Goal: Task Accomplishment & Management: Use online tool/utility

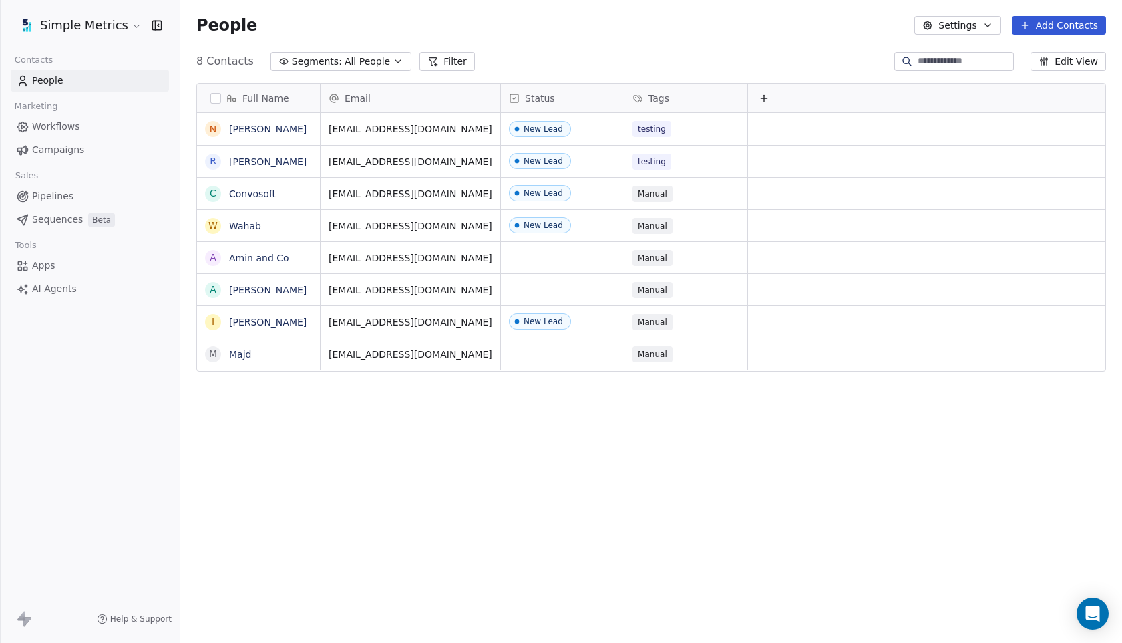
scroll to position [565, 942]
click at [116, 23] on html "Simple Metrics Contacts People Marketing Workflows Campaigns Sales Pipelines Se…" at bounding box center [561, 321] width 1122 height 643
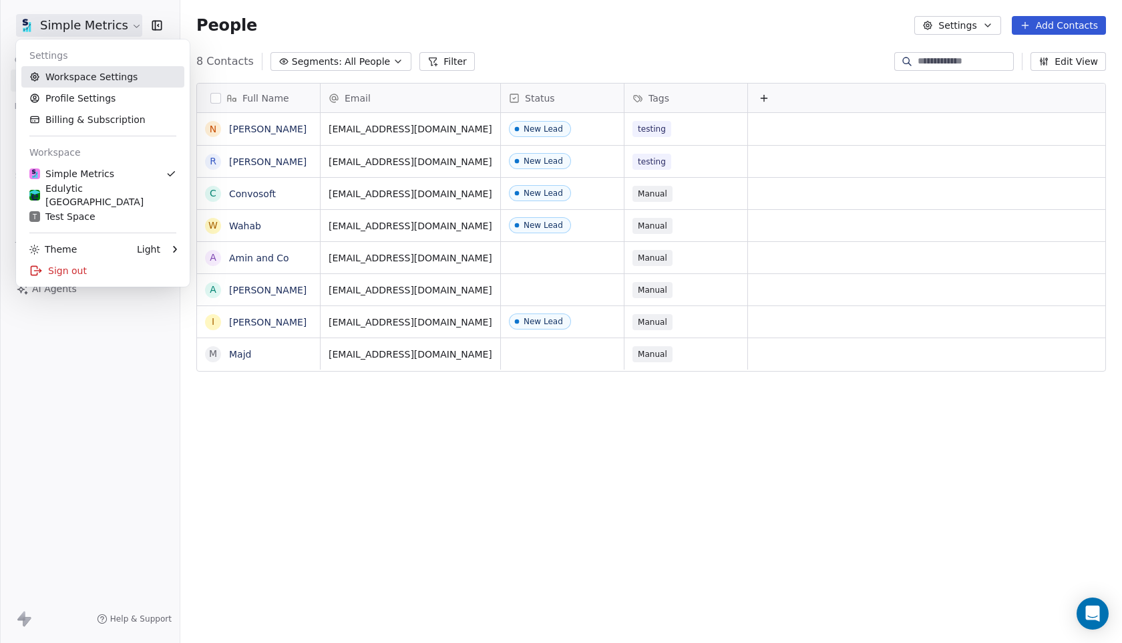
click at [108, 77] on link "Workspace Settings" at bounding box center [102, 76] width 163 height 21
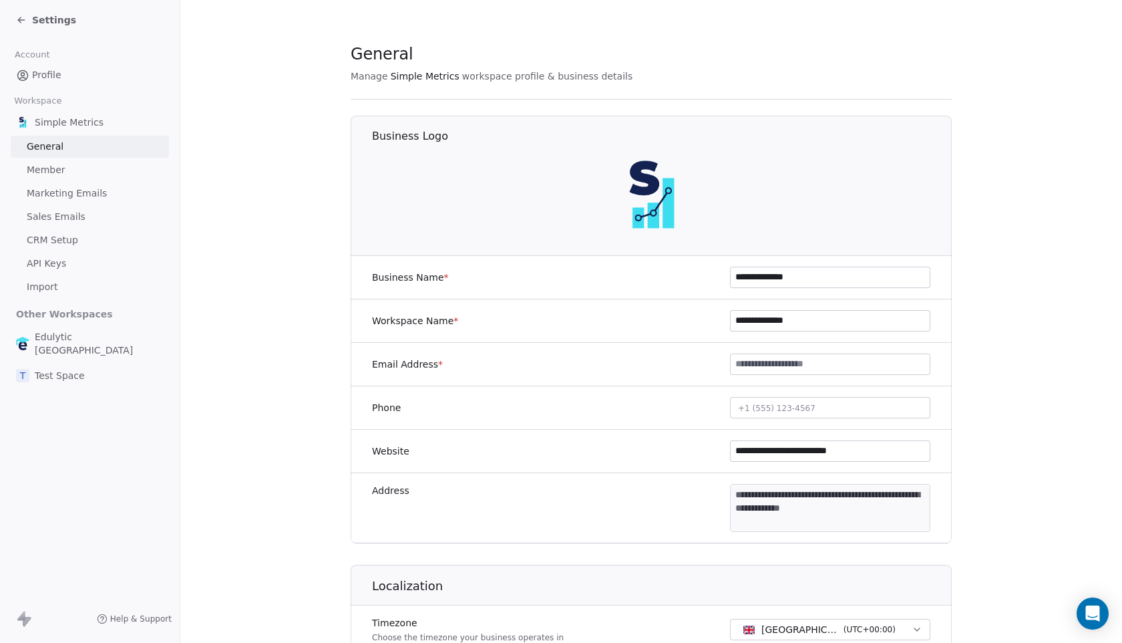
click at [61, 192] on span "Marketing Emails" at bounding box center [67, 193] width 80 height 14
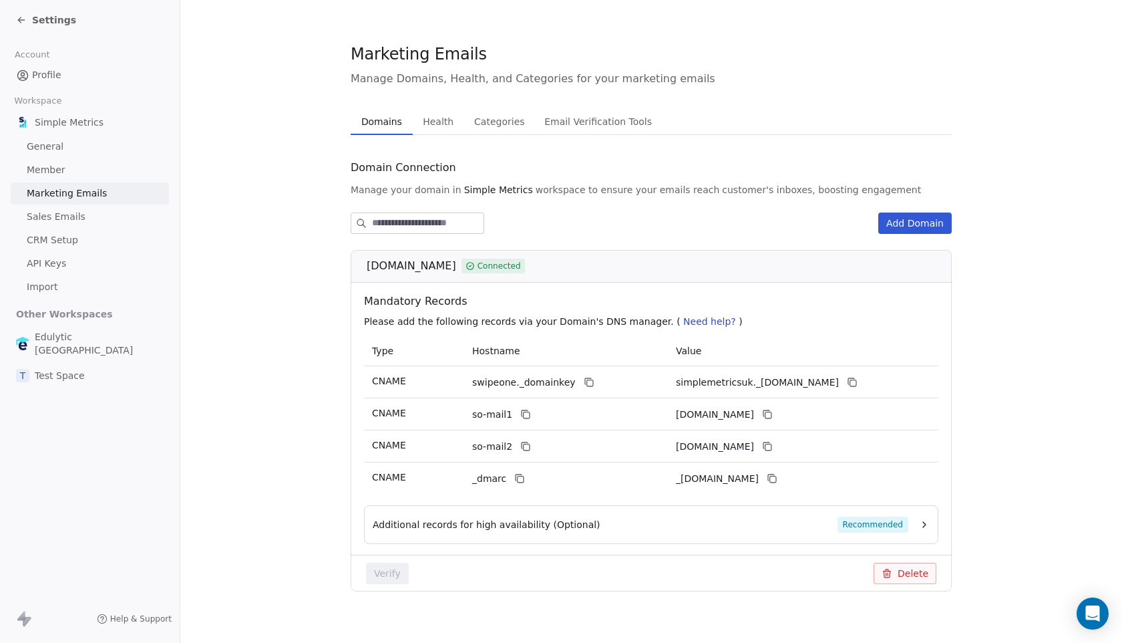
click at [424, 116] on span "Health" at bounding box center [437, 121] width 41 height 19
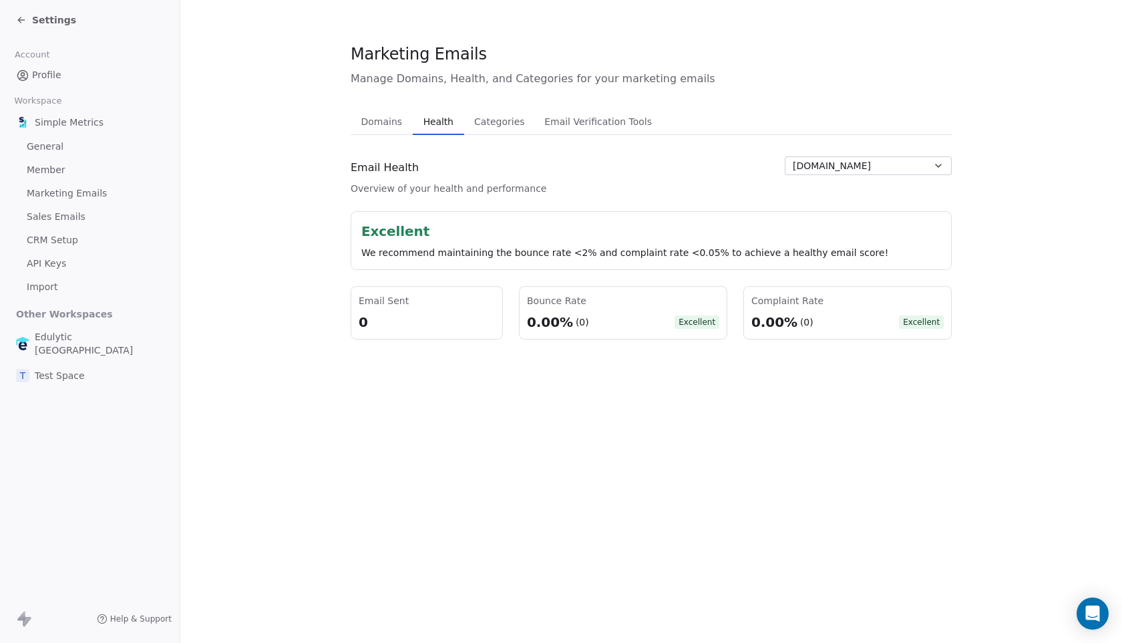
click at [620, 116] on span "Email Verification Tools" at bounding box center [598, 121] width 118 height 19
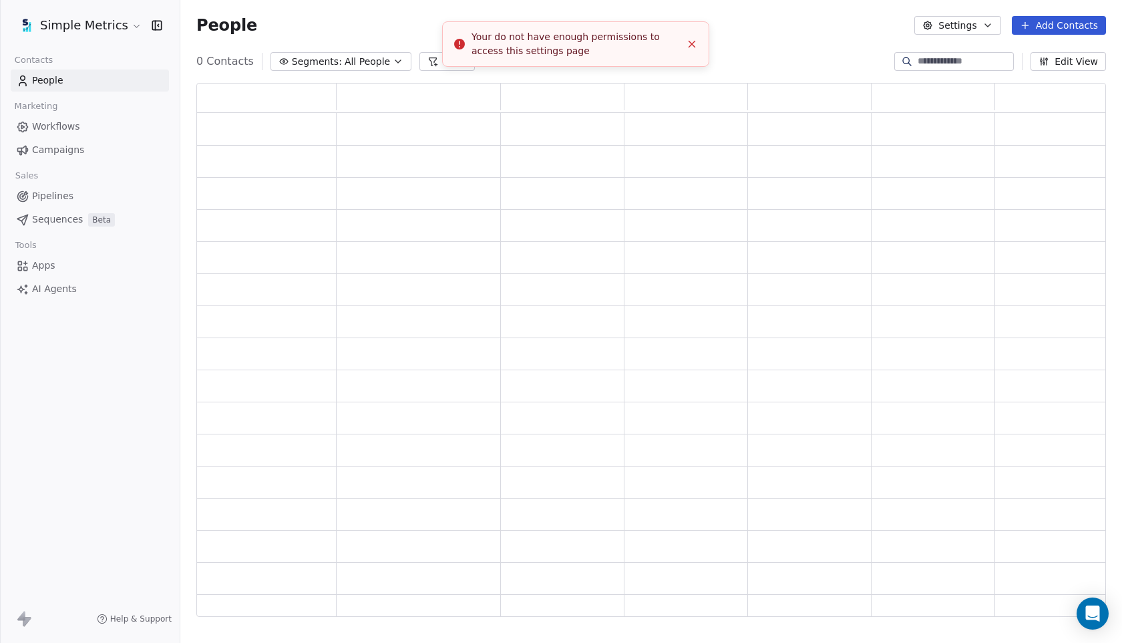
scroll to position [533, 910]
click at [118, 23] on html "Simple Metrics Contacts People Marketing Workflows Campaigns Sales Pipelines Se…" at bounding box center [561, 321] width 1122 height 643
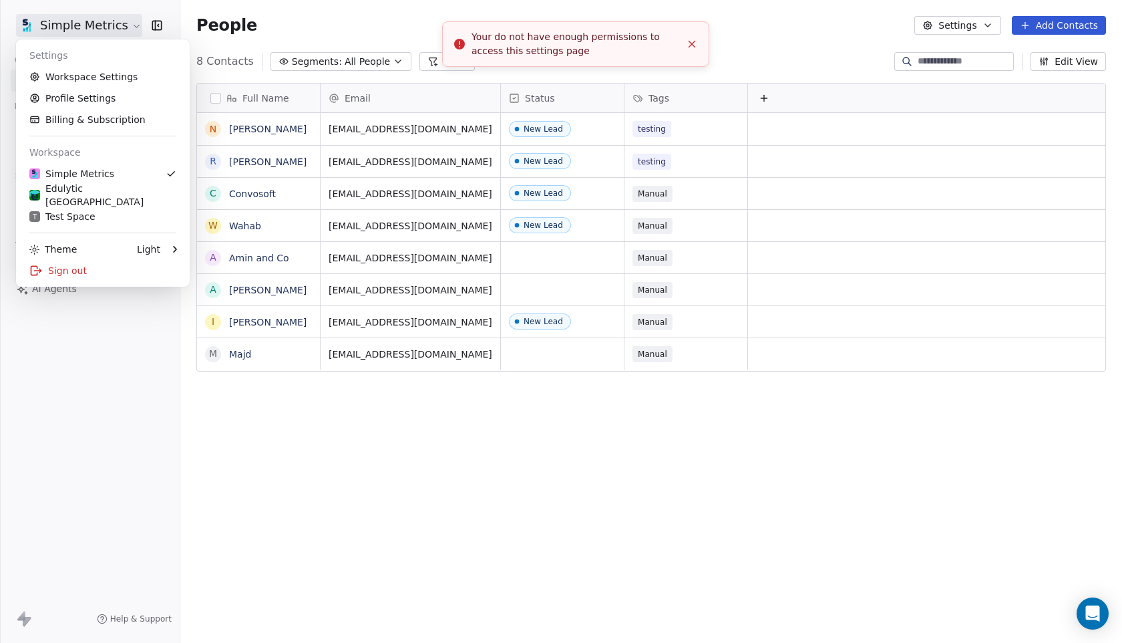
scroll to position [565, 942]
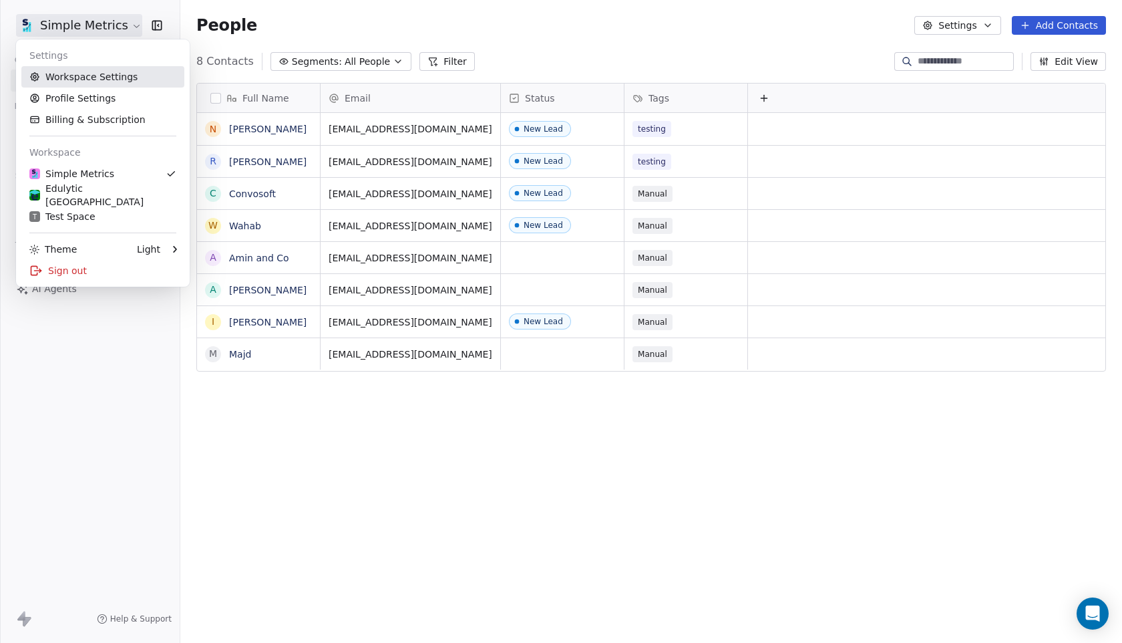
click at [143, 71] on link "Workspace Settings" at bounding box center [102, 76] width 163 height 21
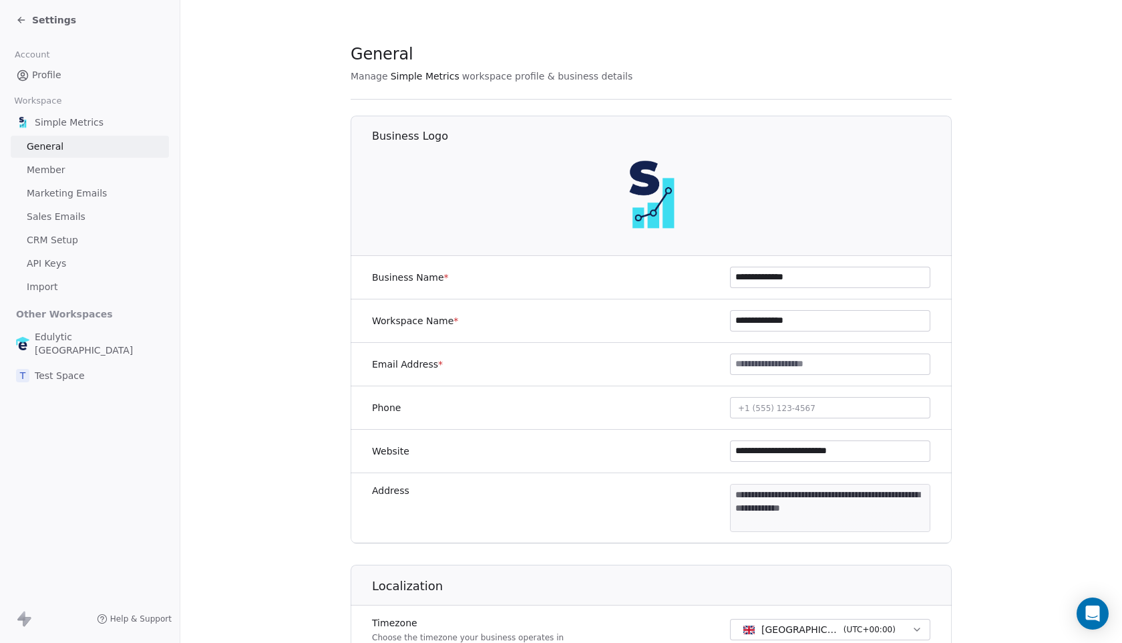
click at [66, 192] on span "Marketing Emails" at bounding box center [67, 193] width 80 height 14
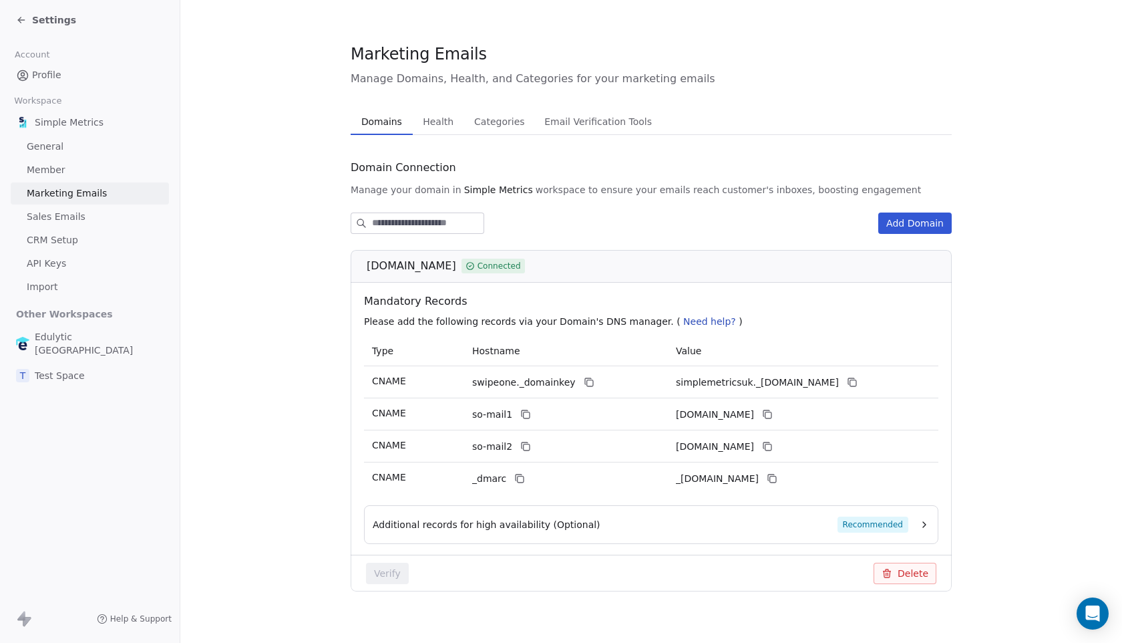
click at [425, 116] on span "Health" at bounding box center [437, 121] width 41 height 19
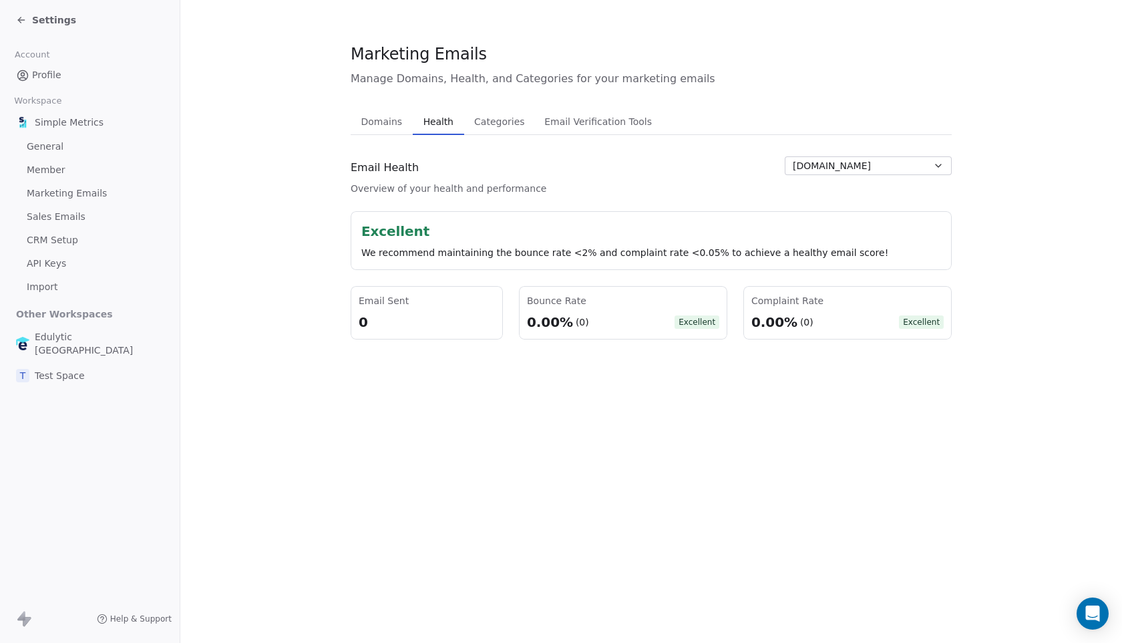
click at [55, 20] on span "Settings" at bounding box center [54, 19] width 44 height 13
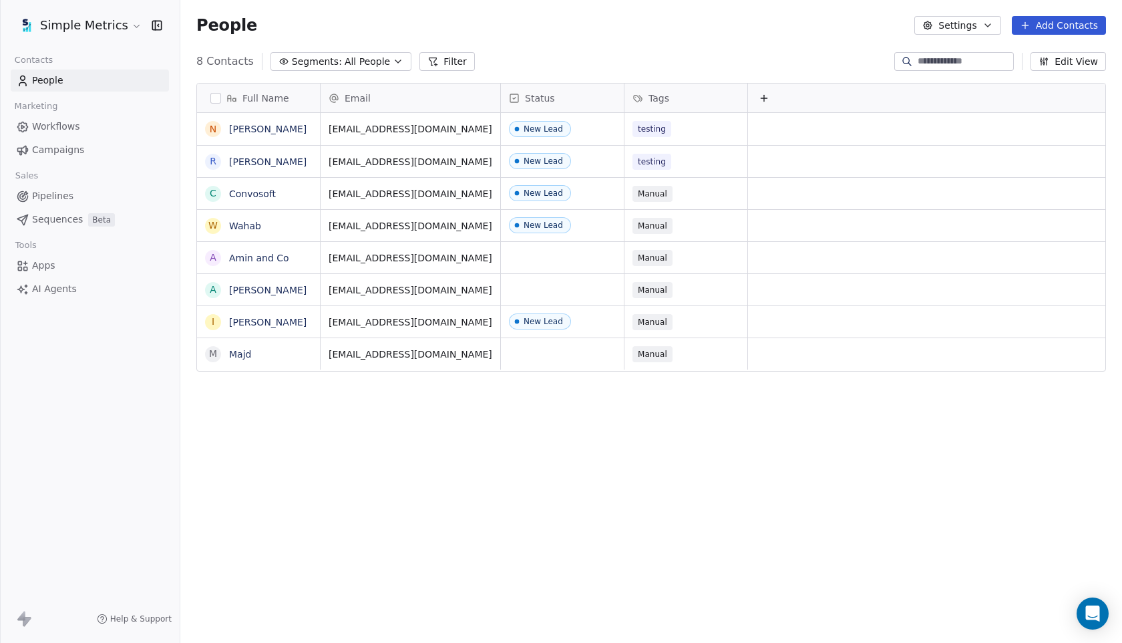
scroll to position [565, 942]
click at [84, 29] on html "Simple Metrics Contacts People Marketing Workflows Campaigns Sales Pipelines Se…" at bounding box center [561, 321] width 1122 height 643
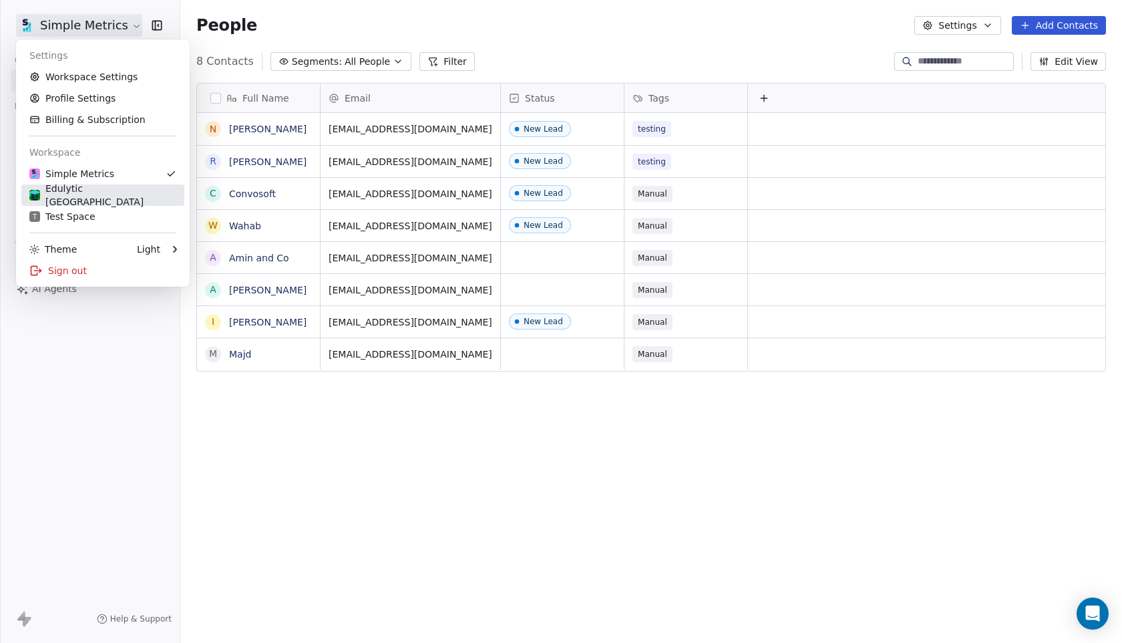
click at [99, 190] on div "Edulytic [GEOGRAPHIC_DATA]" at bounding box center [102, 195] width 147 height 27
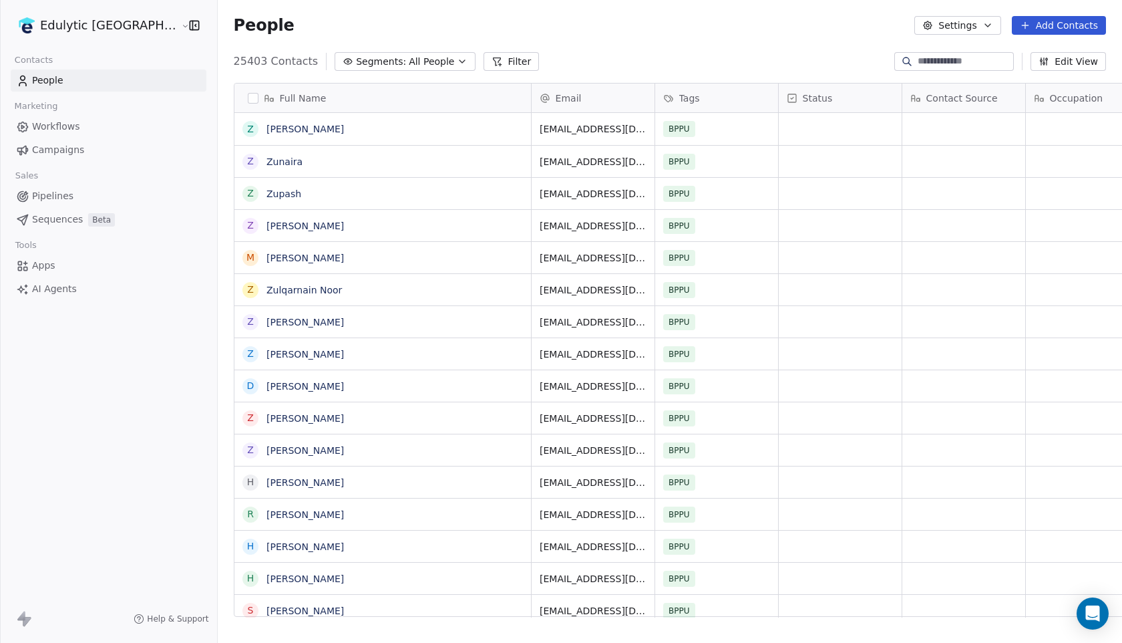
scroll to position [565, 942]
click at [92, 31] on html "Edulytic UK Contacts People Marketing Workflows Campaigns Sales Pipelines Seque…" at bounding box center [561, 321] width 1122 height 643
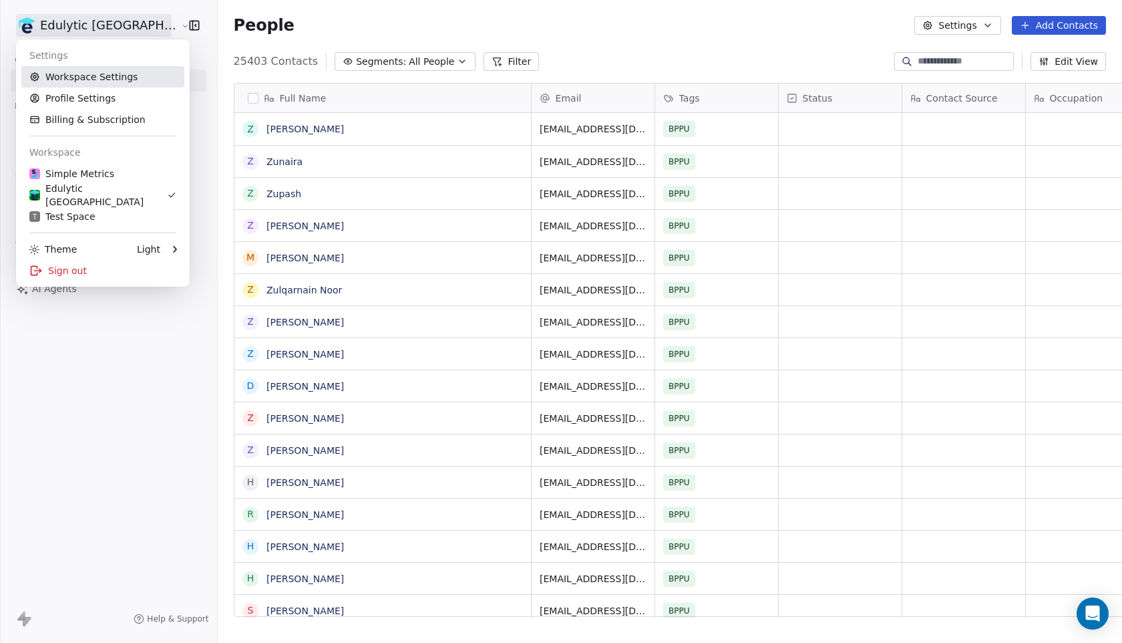
click at [121, 74] on link "Workspace Settings" at bounding box center [102, 76] width 163 height 21
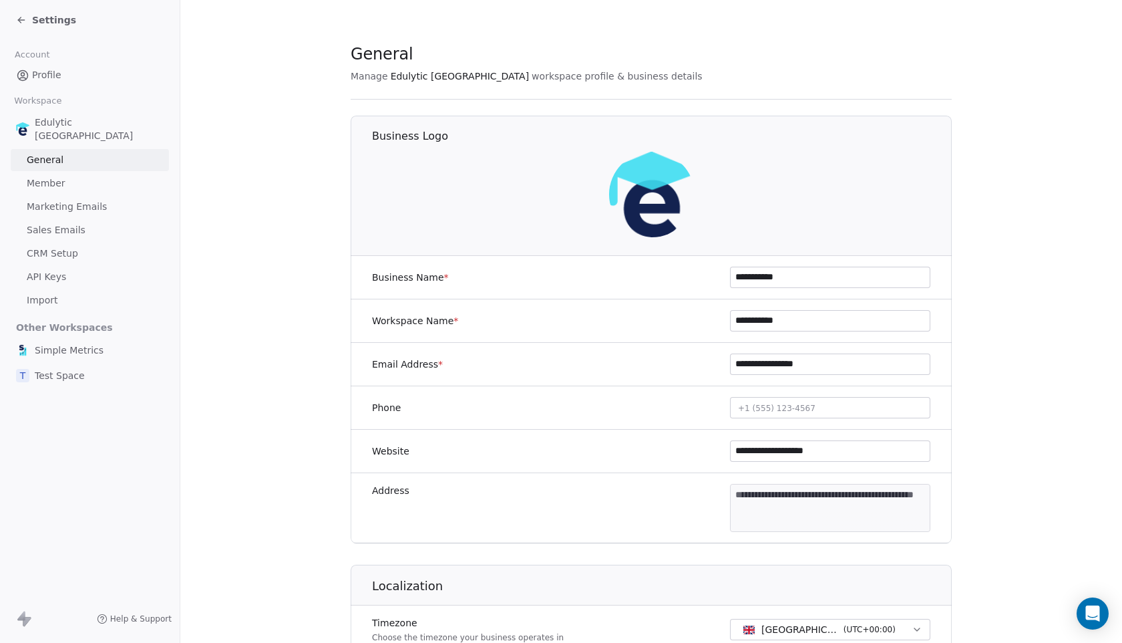
click at [90, 200] on span "Marketing Emails" at bounding box center [67, 207] width 80 height 14
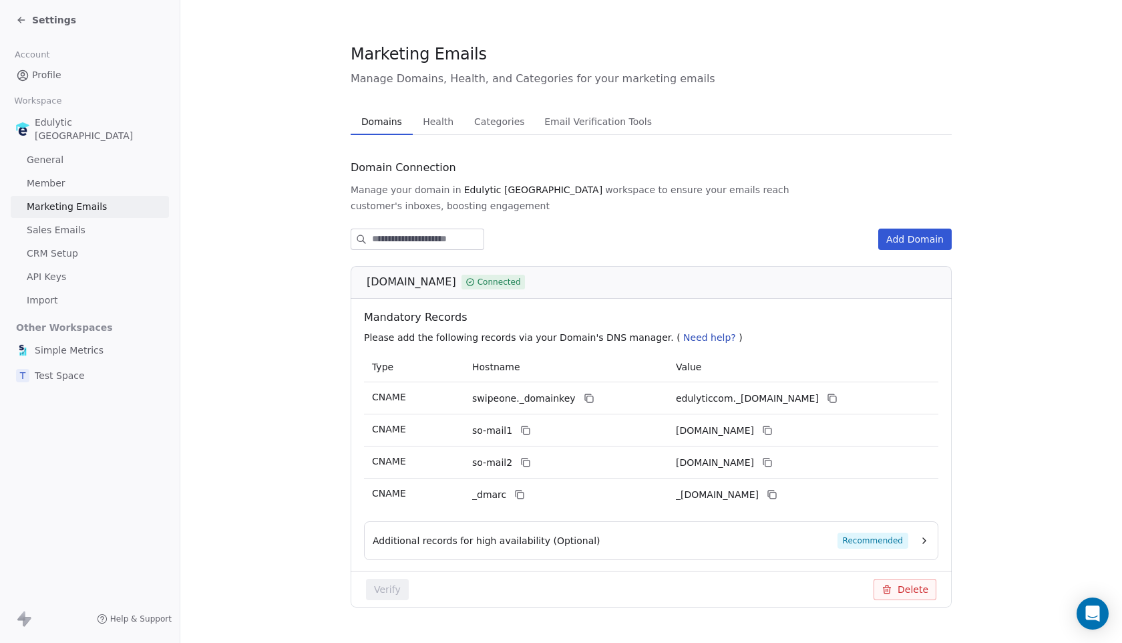
click at [431, 116] on span "Health" at bounding box center [437, 121] width 41 height 19
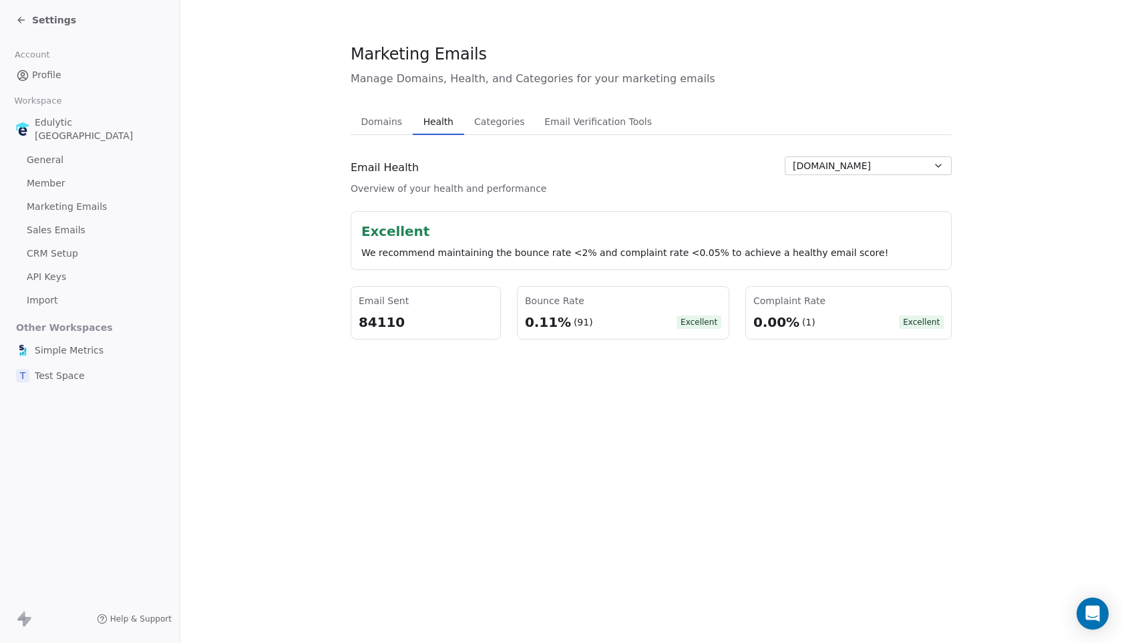
click at [930, 172] on button "[DOMAIN_NAME]" at bounding box center [868, 165] width 167 height 19
click at [720, 191] on html "Settings Account Profile Workspace Edulytic UK General Member Marketing Emails …" at bounding box center [561, 321] width 1122 height 643
click at [23, 20] on icon at bounding box center [21, 20] width 6 height 0
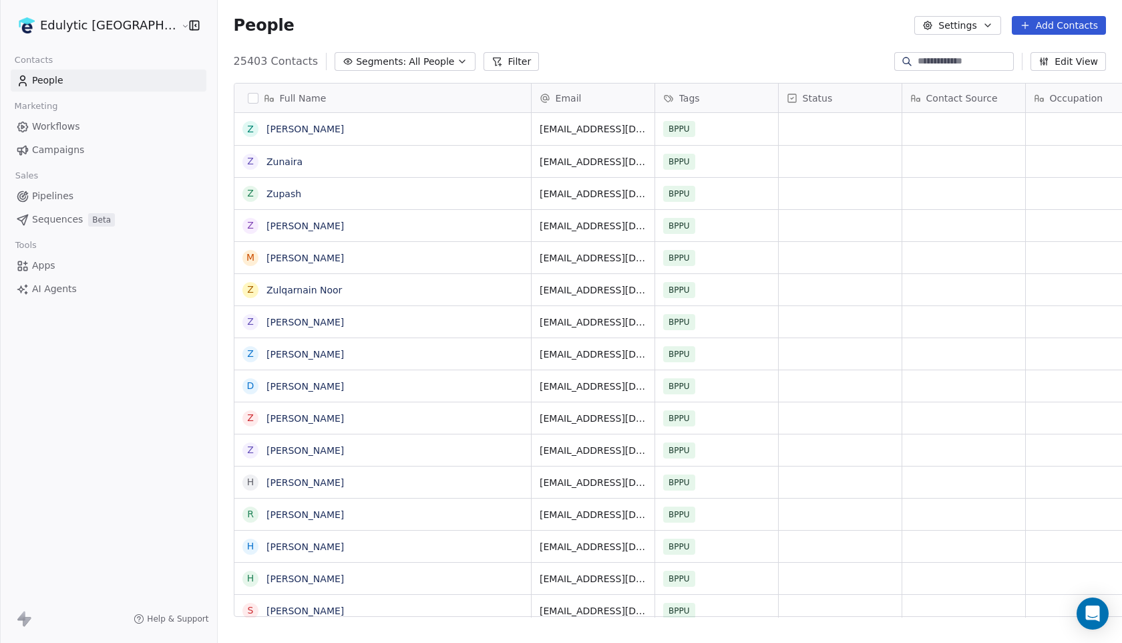
scroll to position [565, 942]
click at [803, 95] on span "Status" at bounding box center [818, 98] width 30 height 13
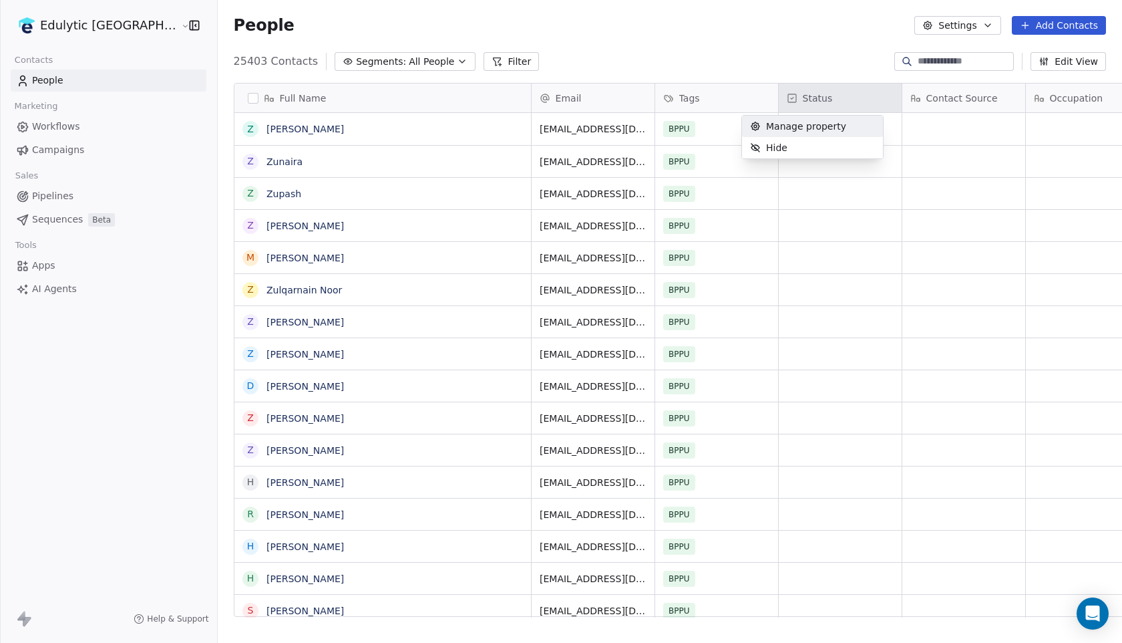
click at [800, 48] on html "Edulytic UK Contacts People Marketing Workflows Campaigns Sales Pipelines Seque…" at bounding box center [561, 321] width 1122 height 643
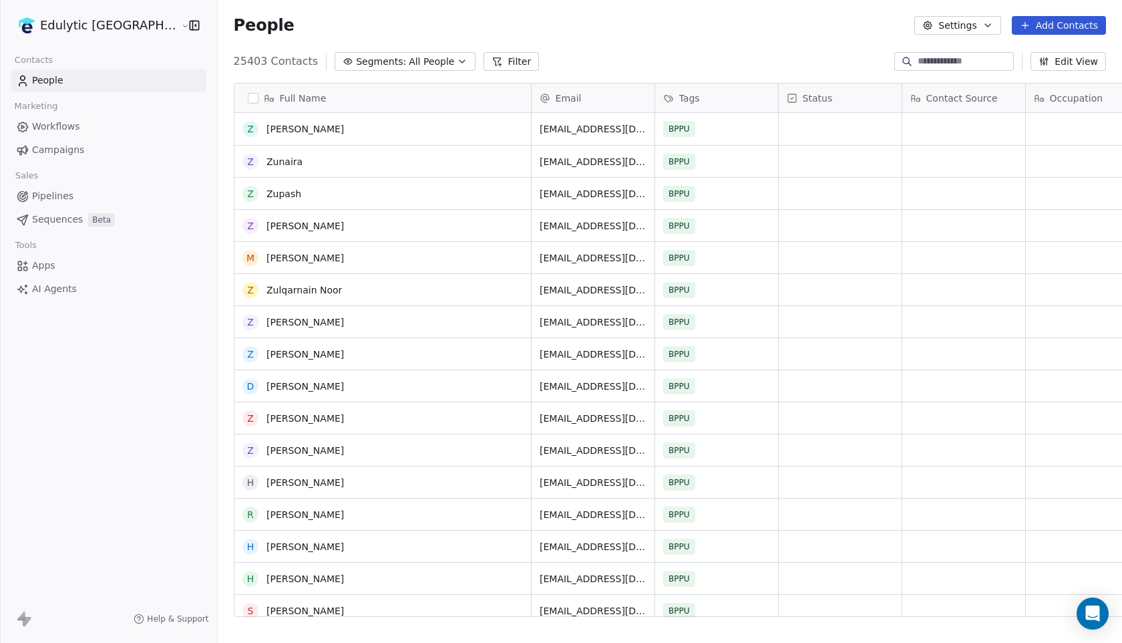
scroll to position [65, 0]
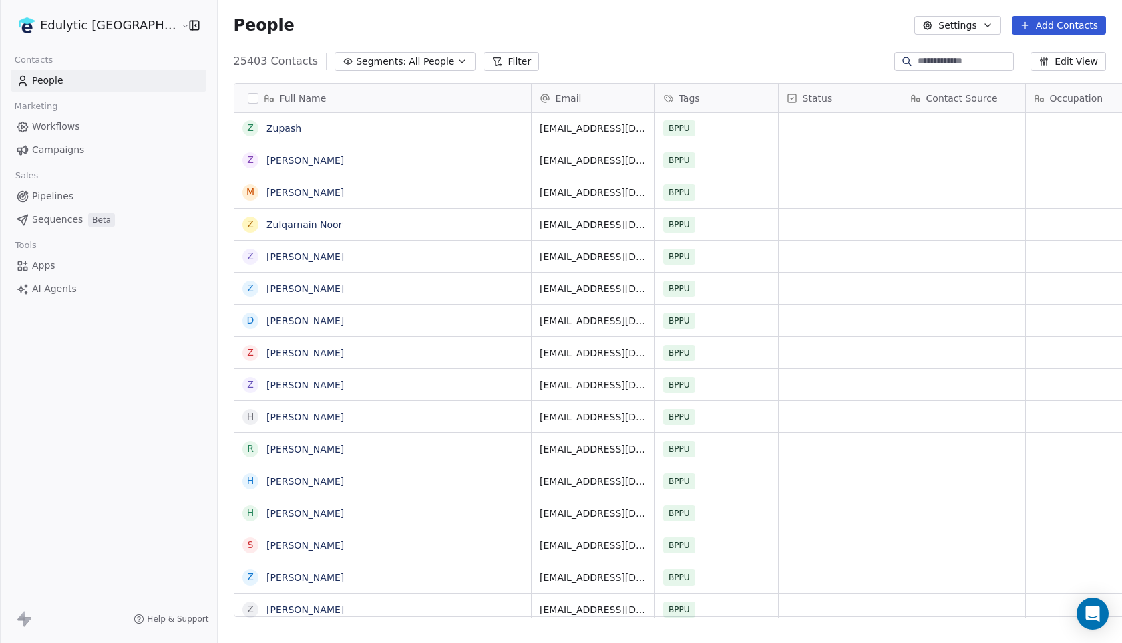
click at [94, 29] on html "Edulytic UK Contacts People Marketing Workflows Campaigns Sales Pipelines Seque…" at bounding box center [561, 321] width 1122 height 643
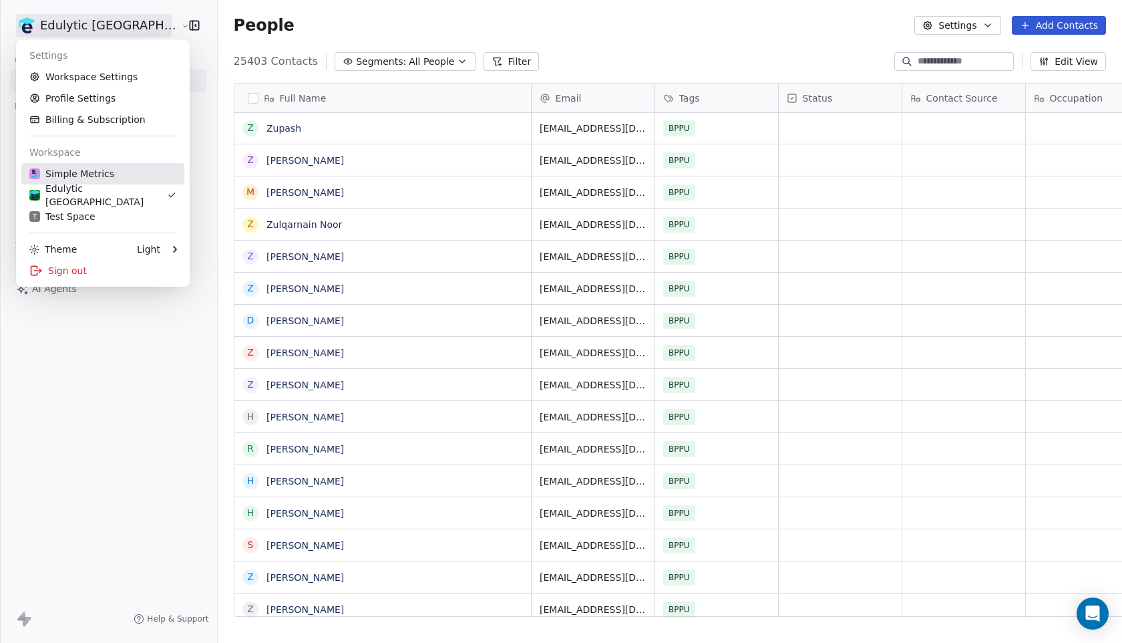
click at [99, 166] on link "Simple Metrics" at bounding box center [102, 173] width 163 height 21
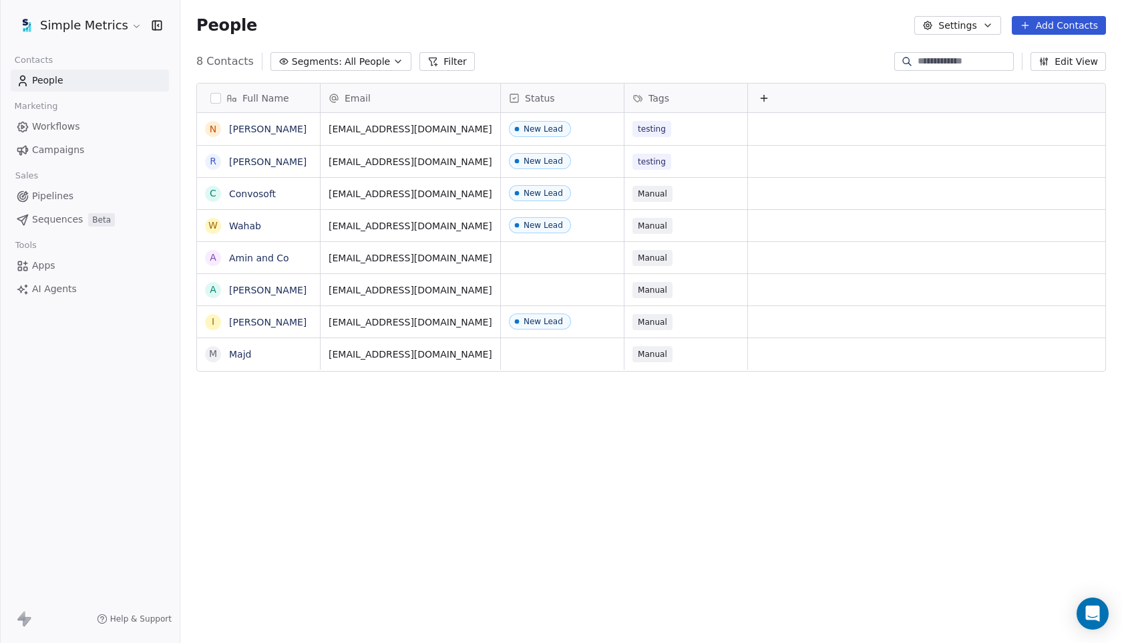
scroll to position [565, 942]
click at [51, 190] on span "Pipelines" at bounding box center [52, 196] width 41 height 14
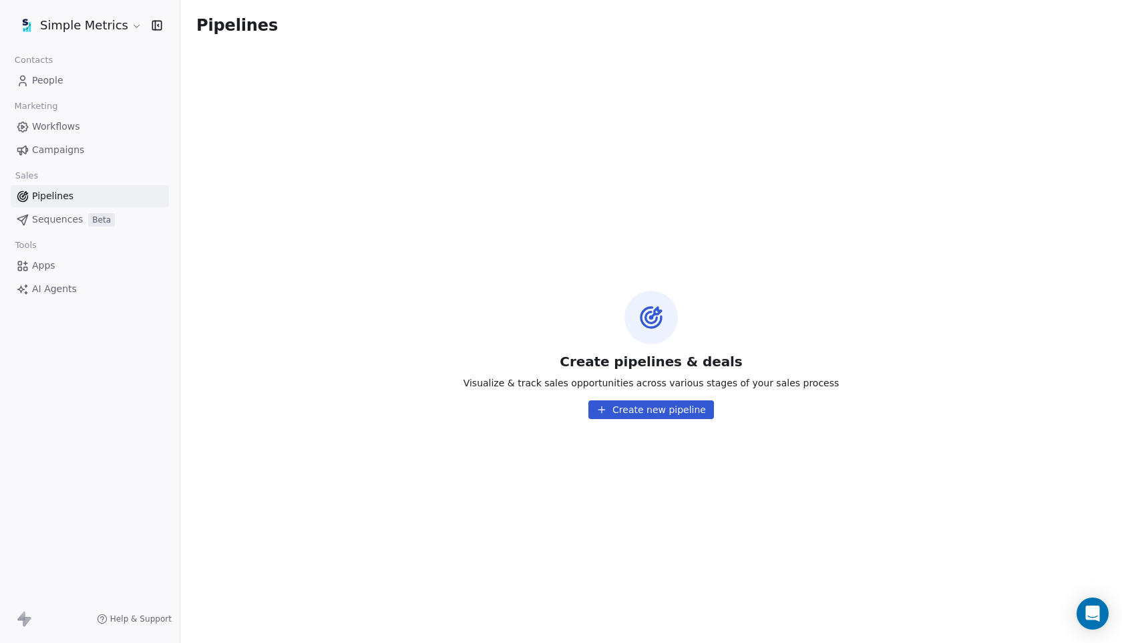
click at [62, 216] on span "Sequences" at bounding box center [57, 219] width 51 height 14
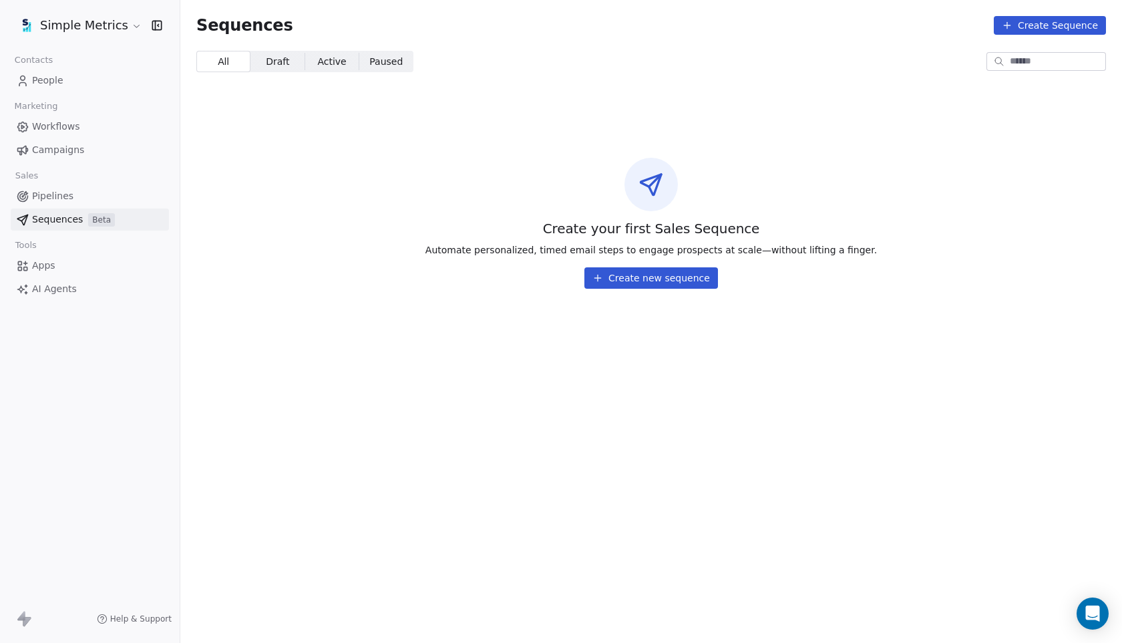
click at [43, 203] on link "Pipelines" at bounding box center [90, 196] width 158 height 22
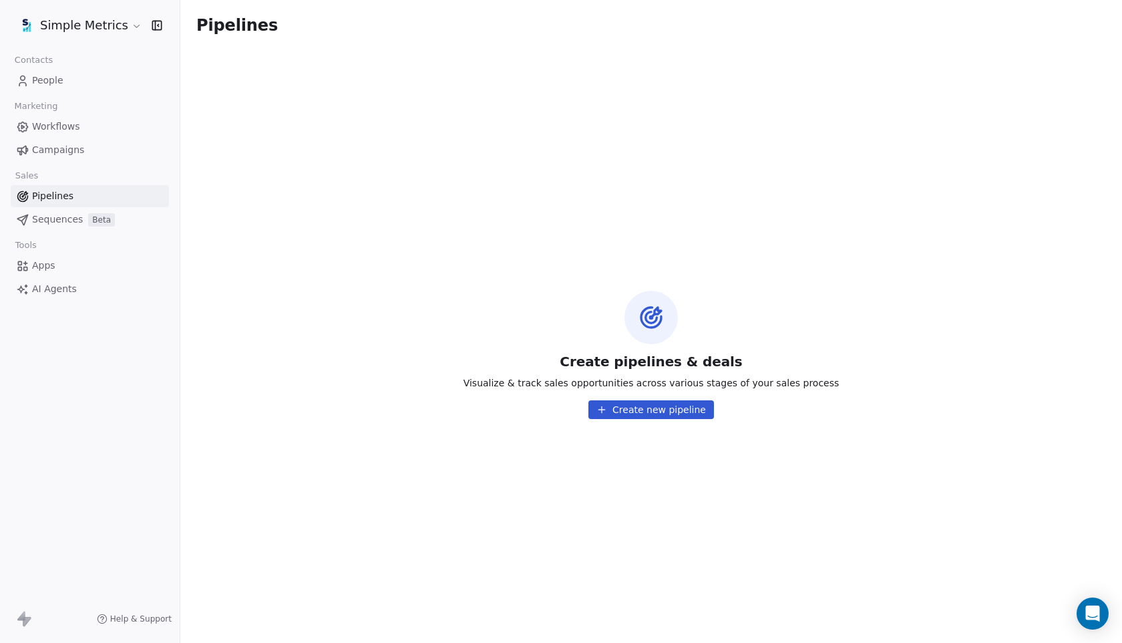
click at [51, 220] on span "Sequences" at bounding box center [57, 219] width 51 height 14
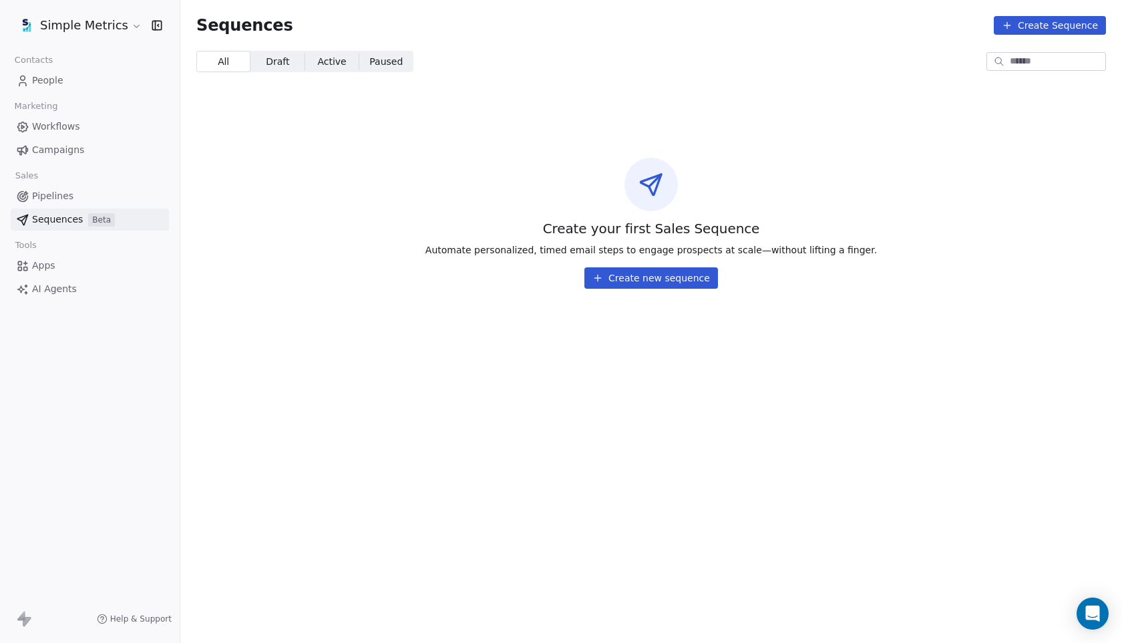
click at [56, 270] on link "Apps" at bounding box center [90, 265] width 158 height 22
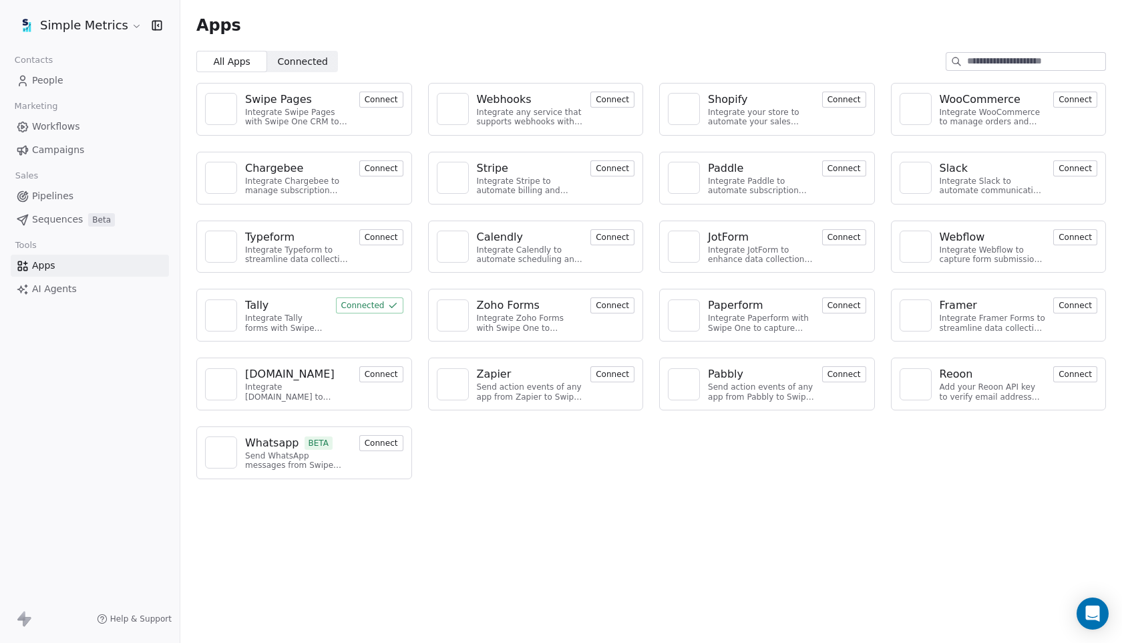
click at [45, 285] on span "AI Agents" at bounding box center [54, 289] width 45 height 14
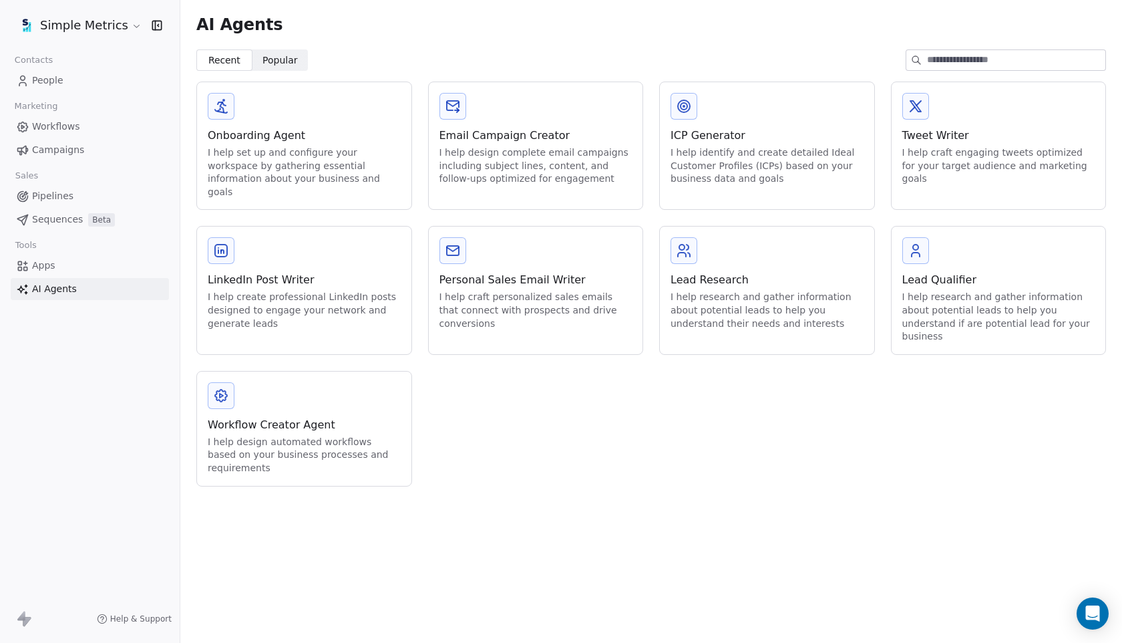
click at [758, 272] on div "Lead Research" at bounding box center [767, 280] width 193 height 16
click at [822, 362] on div "Ai agents Set Up AI Agents & Knowledge This will build knowledge for agents to …" at bounding box center [561, 321] width 1122 height 303
click at [647, 264] on div "Onboarding Agent I help set up and configure your workspace by gathering essent…" at bounding box center [651, 283] width 910 height 405
